Goal: Book appointment/travel/reservation

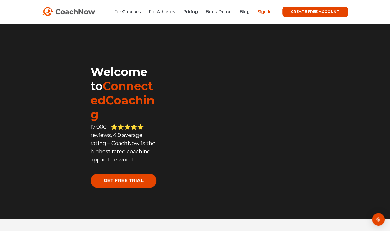
click at [263, 13] on link "Sign In" at bounding box center [265, 11] width 14 height 5
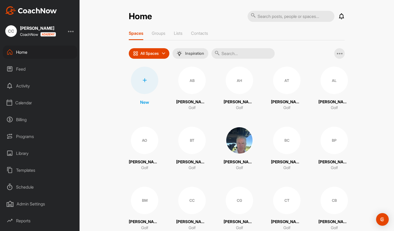
click at [26, 102] on div "Calendar" at bounding box center [40, 102] width 74 height 13
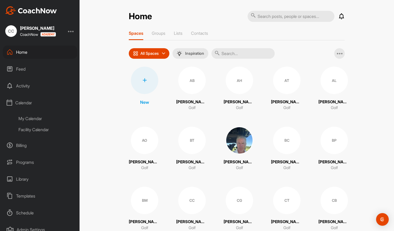
click at [33, 117] on div "My Calendar" at bounding box center [46, 118] width 62 height 11
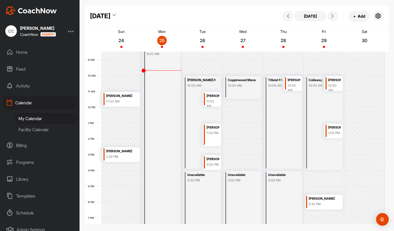
scroll to position [139, 0]
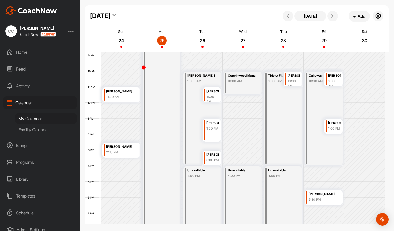
click at [212, 132] on div "[PERSON_NAME] 1:00 PM" at bounding box center [212, 130] width 18 height 23
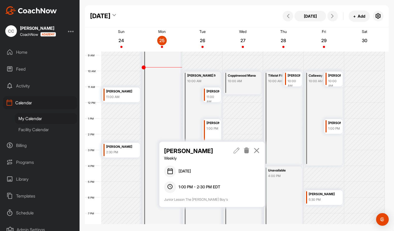
click at [237, 151] on icon at bounding box center [237, 150] width 6 height 6
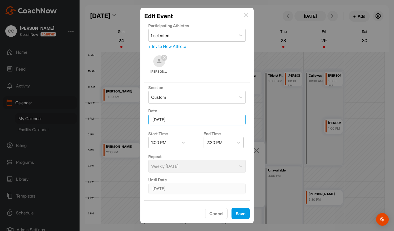
click at [202, 118] on input "[DATE]" at bounding box center [196, 120] width 97 height 12
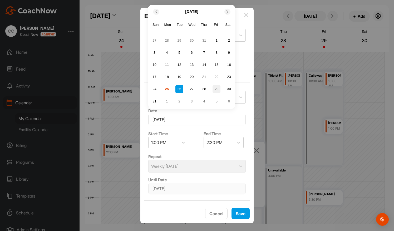
click at [217, 89] on div "29" at bounding box center [217, 89] width 8 height 8
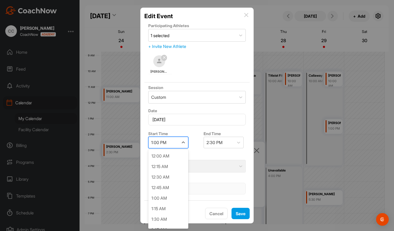
click at [173, 142] on div "1:00 PM" at bounding box center [164, 142] width 30 height 11
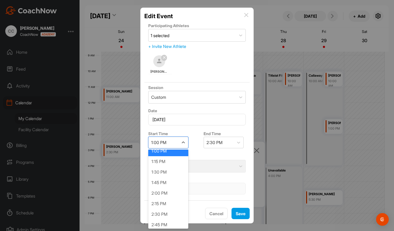
scroll to position [622, 0]
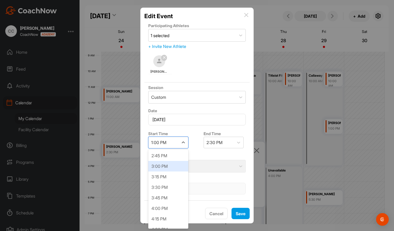
click at [158, 167] on div "3:00 PM" at bounding box center [168, 166] width 40 height 11
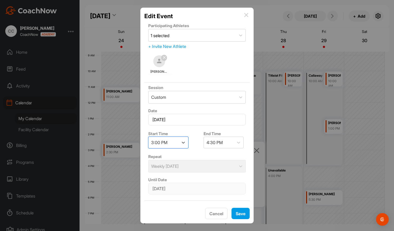
scroll to position [75, 0]
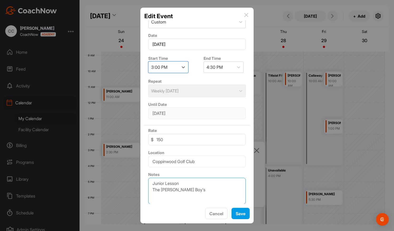
click at [201, 186] on textarea "Junior Lesson The [PERSON_NAME] Boy's" at bounding box center [196, 191] width 97 height 26
type textarea "Junior Lesson The [PERSON_NAME] Boy's (maybe just [PERSON_NAME])"
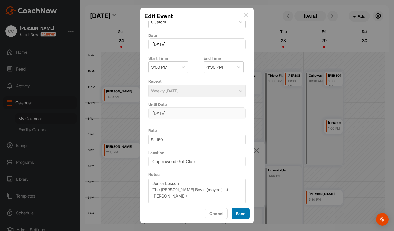
click at [239, 214] on button "Save" at bounding box center [241, 213] width 18 height 11
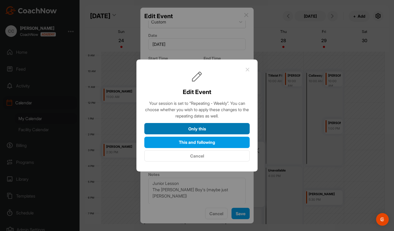
click at [191, 130] on button "Only this" at bounding box center [196, 128] width 105 height 11
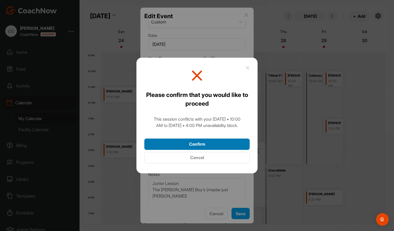
click at [189, 144] on button "Confirm" at bounding box center [196, 144] width 105 height 11
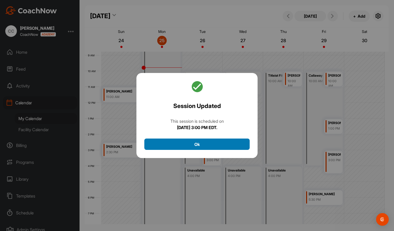
click at [187, 144] on button "Ok" at bounding box center [196, 144] width 105 height 11
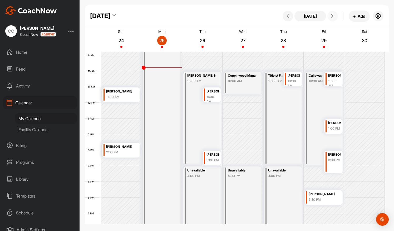
click at [330, 16] on icon at bounding box center [332, 16] width 4 height 4
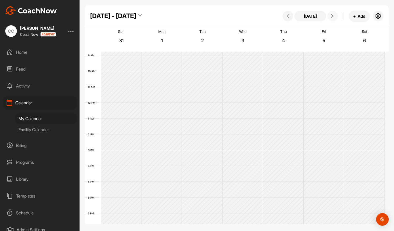
scroll to position [91, 0]
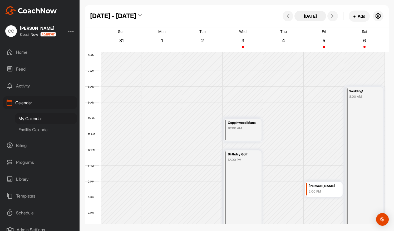
click at [313, 15] on button "[DATE]" at bounding box center [310, 16] width 32 height 11
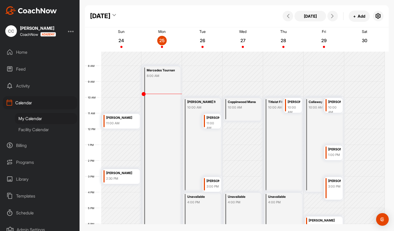
scroll to position [111, 0]
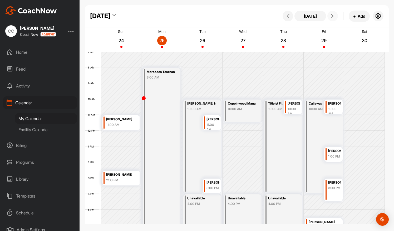
click at [333, 15] on icon at bounding box center [332, 16] width 4 height 4
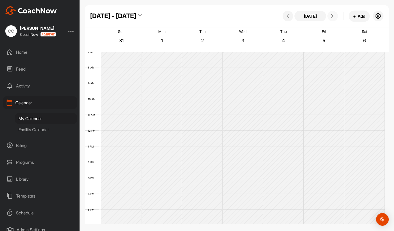
scroll to position [91, 0]
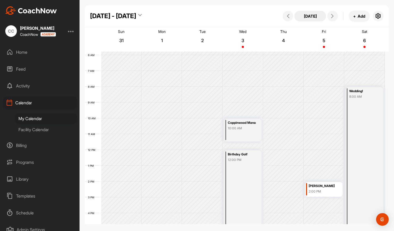
click at [309, 16] on button "[DATE]" at bounding box center [310, 16] width 32 height 11
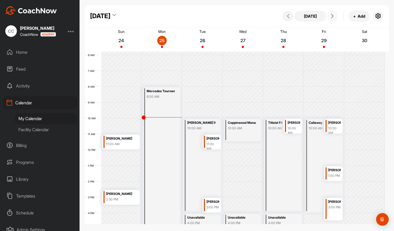
click at [332, 17] on icon at bounding box center [332, 16] width 4 height 4
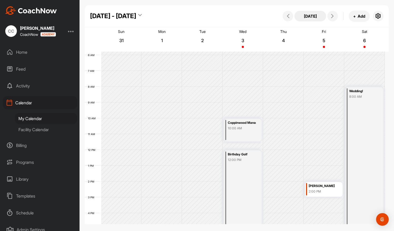
click at [310, 15] on button "[DATE]" at bounding box center [310, 16] width 32 height 11
